Goal: Navigation & Orientation: Find specific page/section

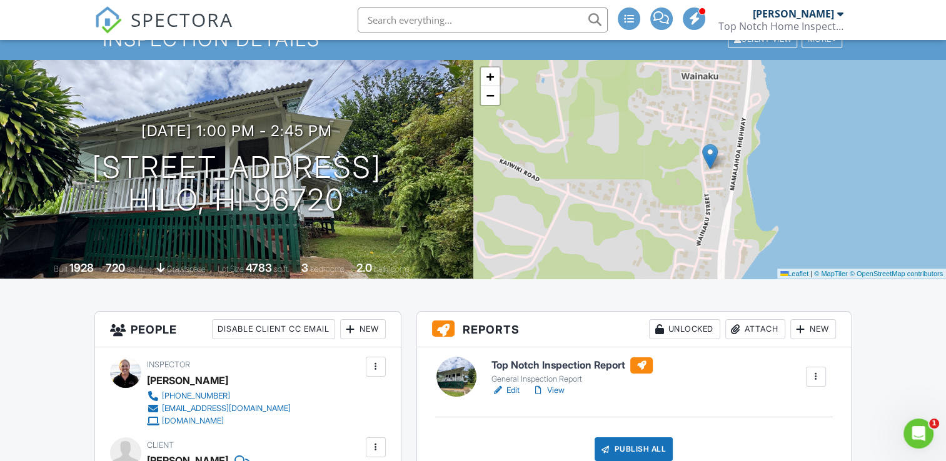
scroll to position [75, 0]
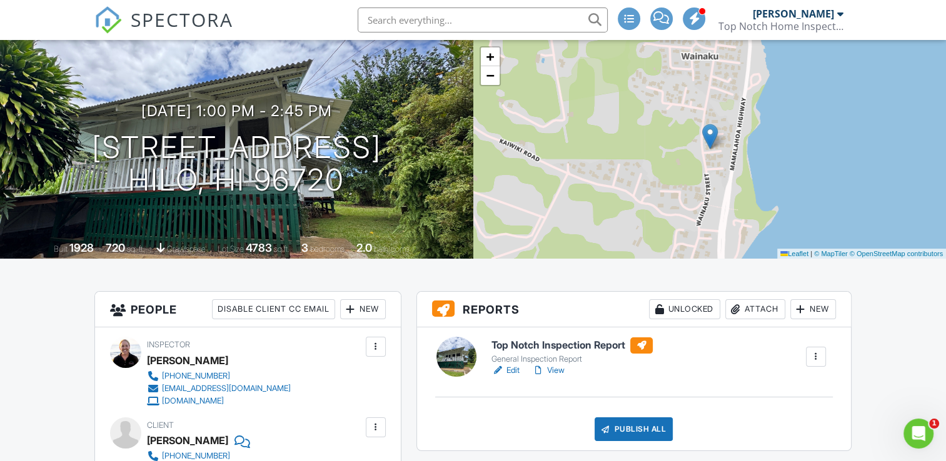
click at [564, 368] on link "View" at bounding box center [548, 370] width 33 height 13
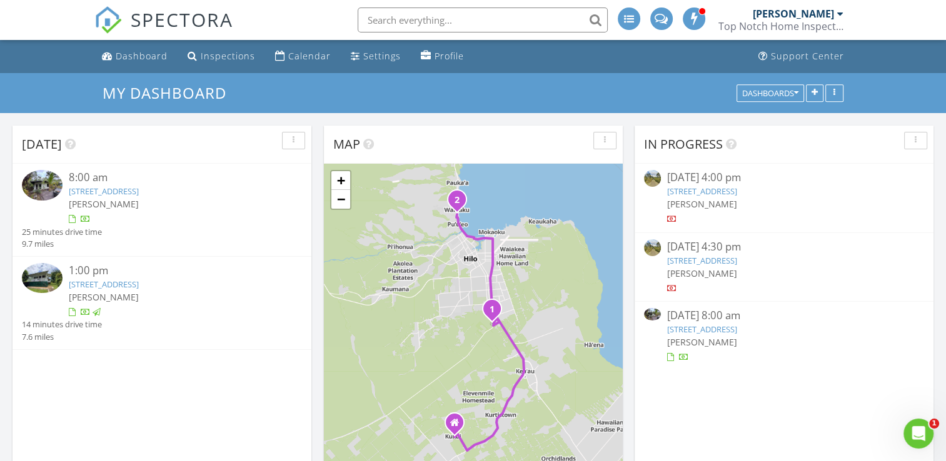
click at [304, 61] on div "Calendar" at bounding box center [309, 56] width 43 height 12
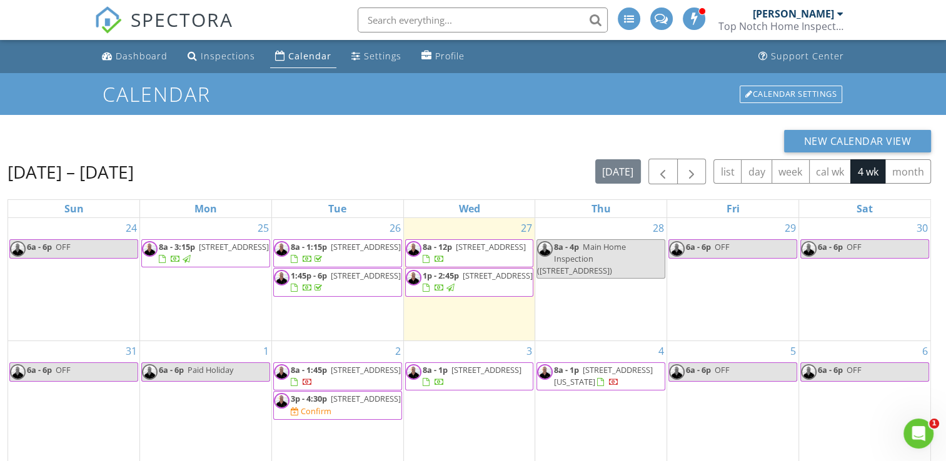
click at [364, 163] on div "Aug 24 – Sep 20, 2025 today list day week cal wk 4 wk month" at bounding box center [469, 172] width 923 height 26
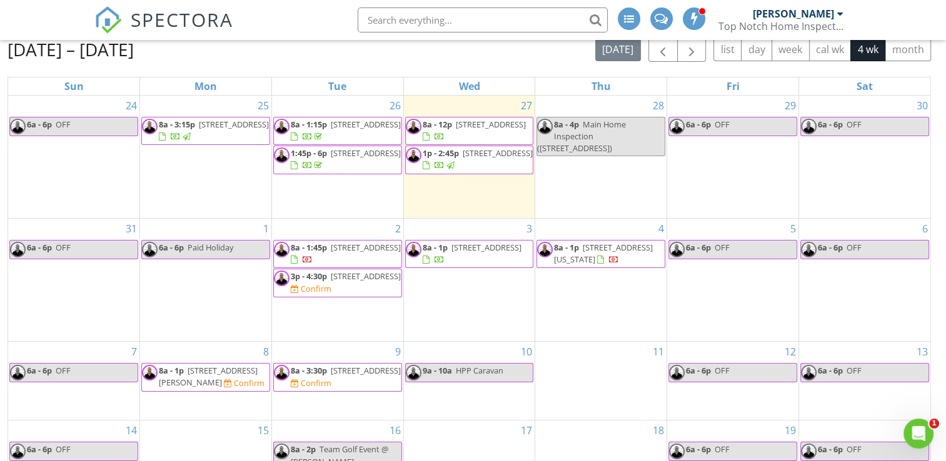
scroll to position [125, 0]
